Goal: Entertainment & Leisure: Browse casually

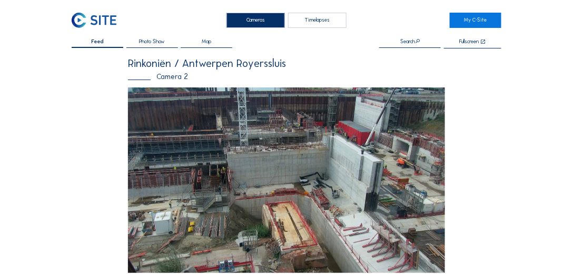
click at [81, 17] on img at bounding box center [94, 20] width 45 height 15
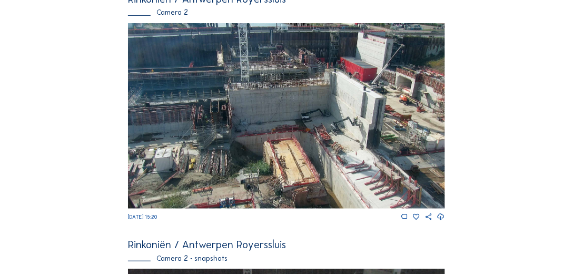
click at [308, 126] on img at bounding box center [286, 116] width 317 height 186
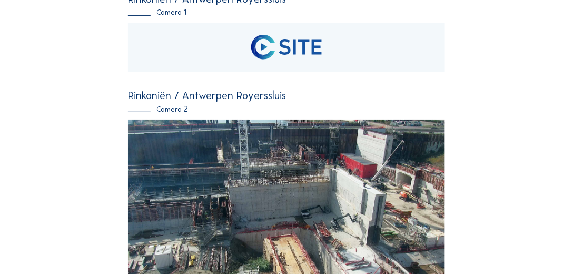
scroll to position [249, 0]
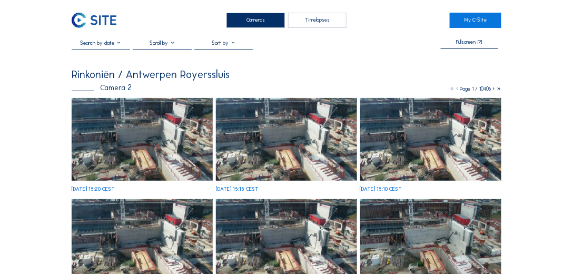
click at [144, 142] on img at bounding box center [142, 139] width 141 height 83
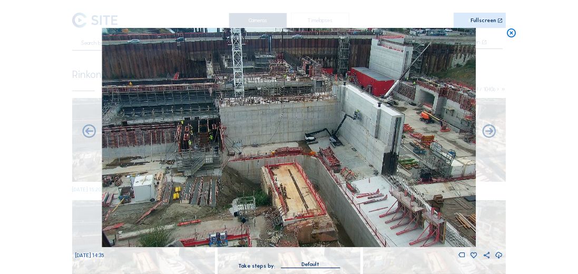
click at [416, 83] on img at bounding box center [288, 137] width 373 height 219
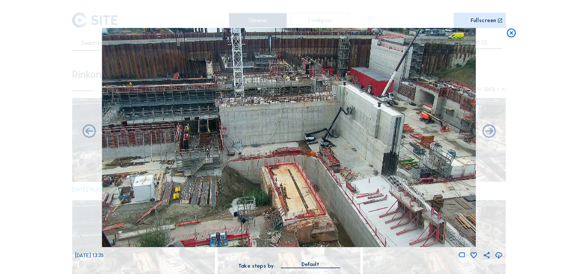
click at [332, 143] on img at bounding box center [288, 137] width 373 height 219
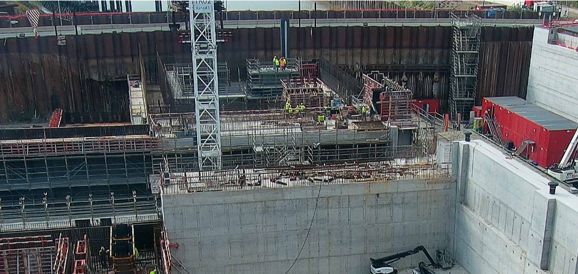
click at [270, 68] on img at bounding box center [288, 137] width 373 height 219
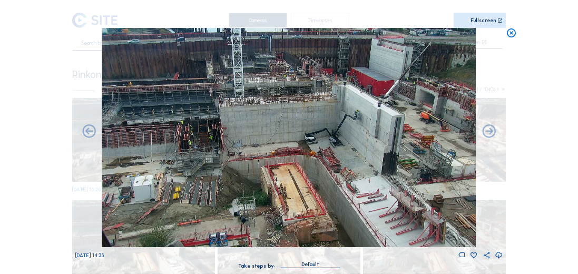
click at [506, 34] on icon at bounding box center [511, 33] width 11 height 11
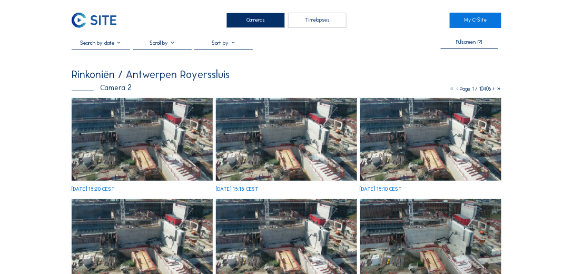
click at [93, 19] on img at bounding box center [94, 20] width 45 height 15
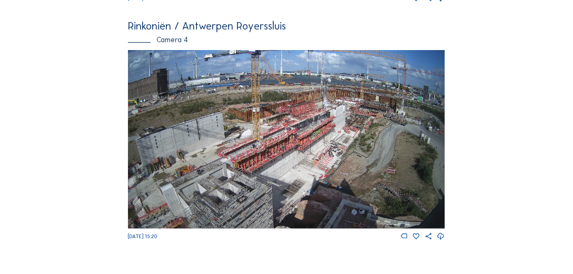
scroll to position [1006, 0]
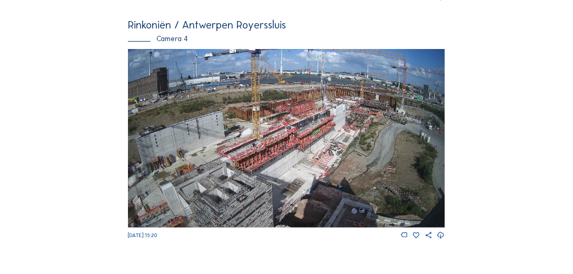
click at [301, 126] on img at bounding box center [286, 138] width 317 height 178
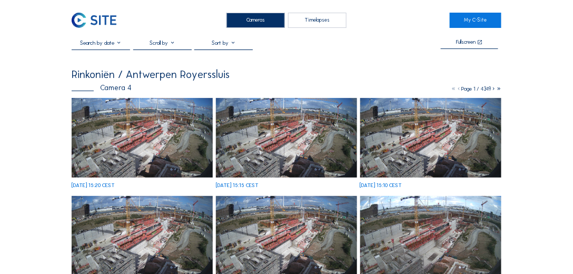
click at [145, 125] on img at bounding box center [142, 138] width 141 height 80
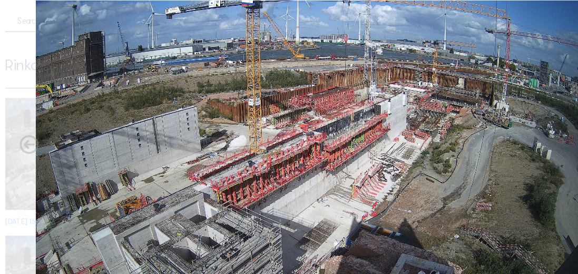
click at [87, 95] on div "Mo 22 Sep 2025 15:20" at bounding box center [288, 144] width 427 height 232
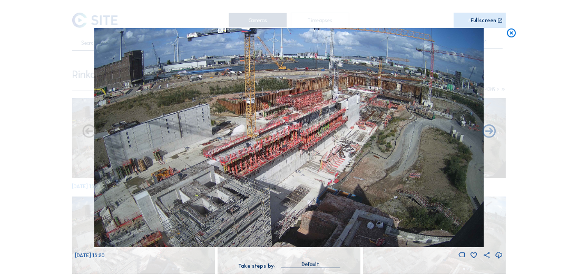
click at [509, 33] on icon at bounding box center [511, 33] width 11 height 11
